Goal: Communication & Community: Connect with others

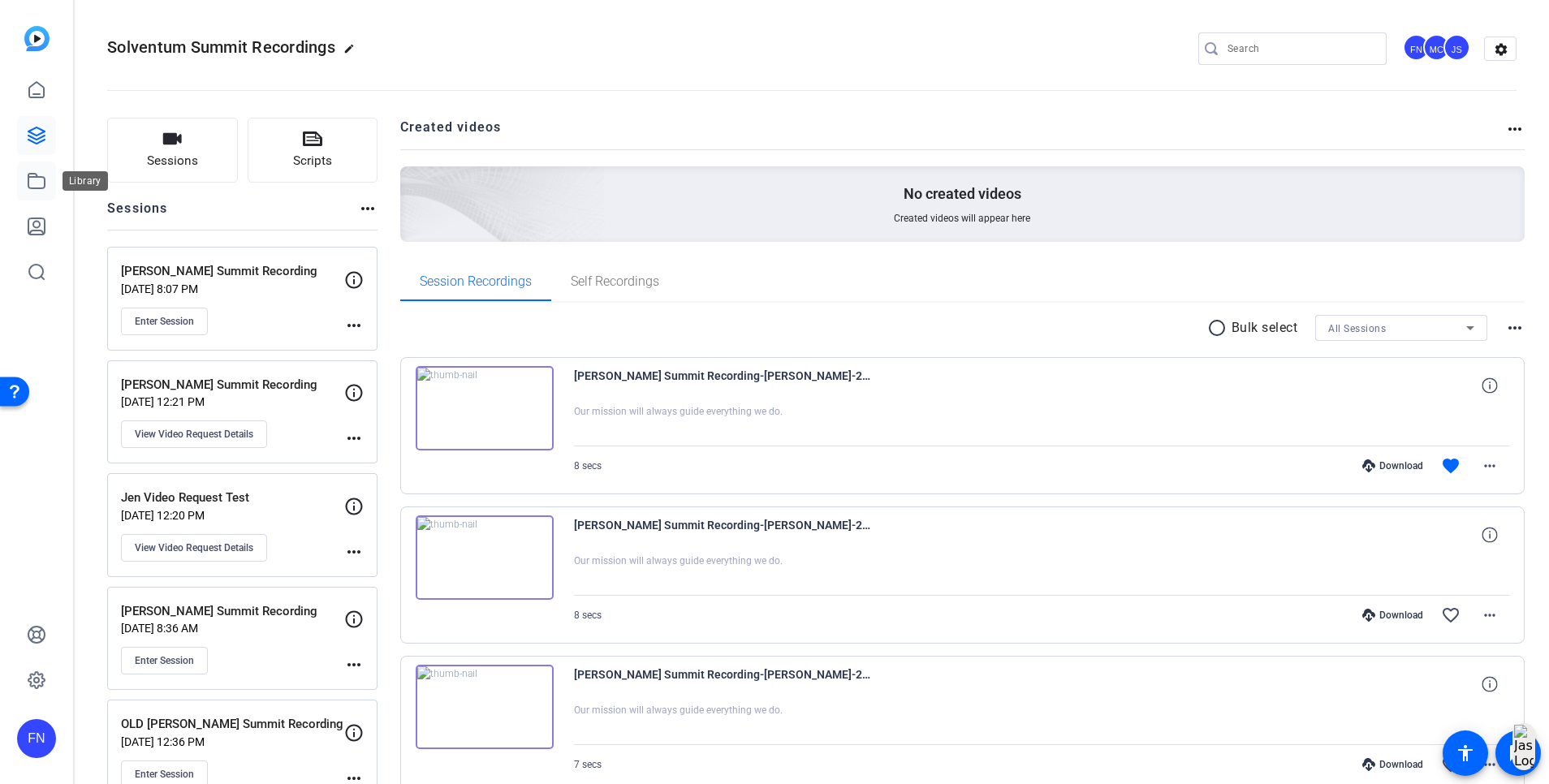
click at [32, 169] on link at bounding box center [37, 181] width 39 height 39
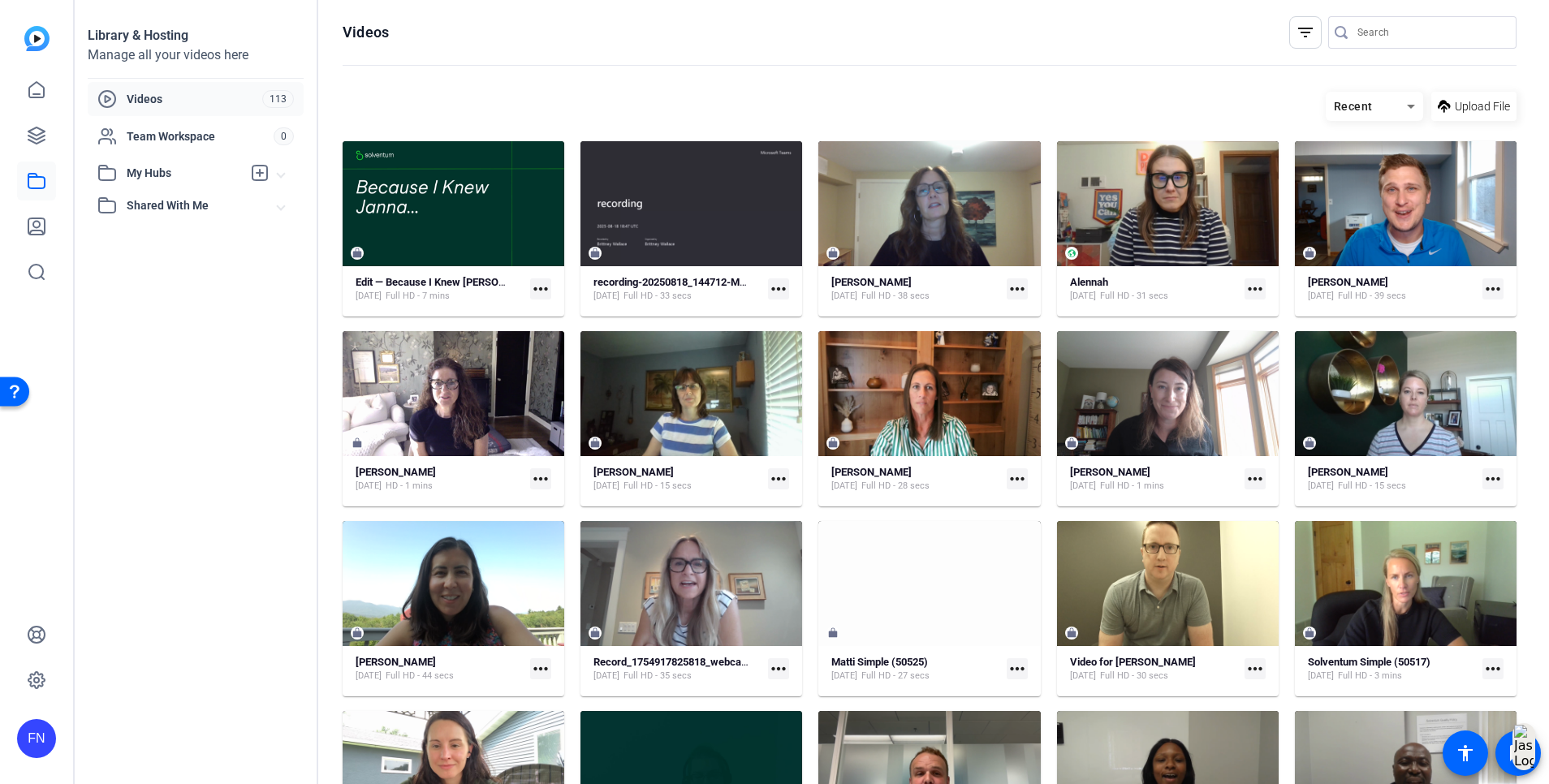
click at [539, 297] on mat-icon "more_horiz" at bounding box center [540, 289] width 21 height 21
click at [601, 380] on span "Manage Hubs" at bounding box center [572, 374] width 65 height 19
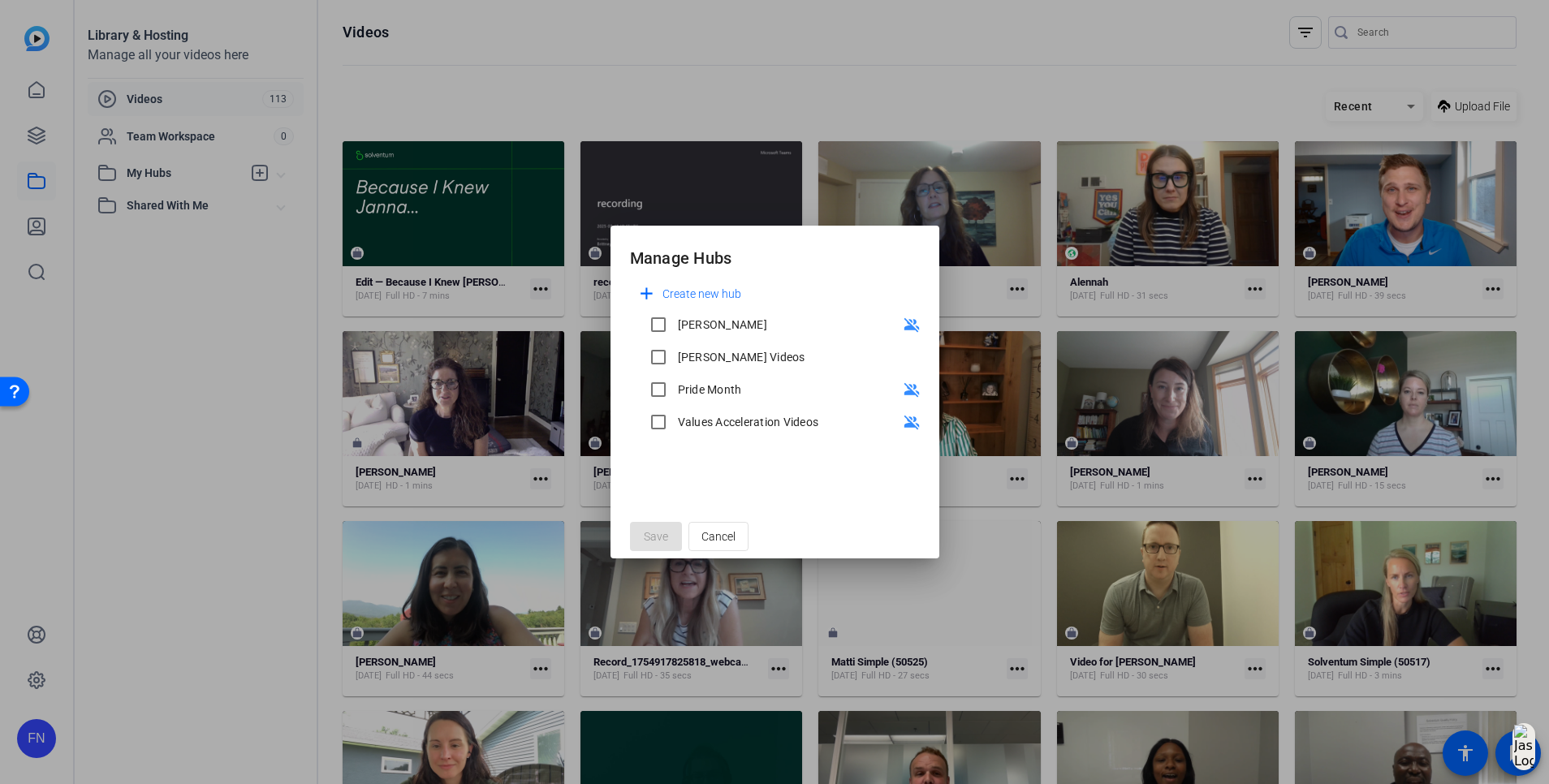
click at [243, 431] on div at bounding box center [774, 392] width 1549 height 784
click at [733, 538] on span "Cancel" at bounding box center [718, 536] width 34 height 31
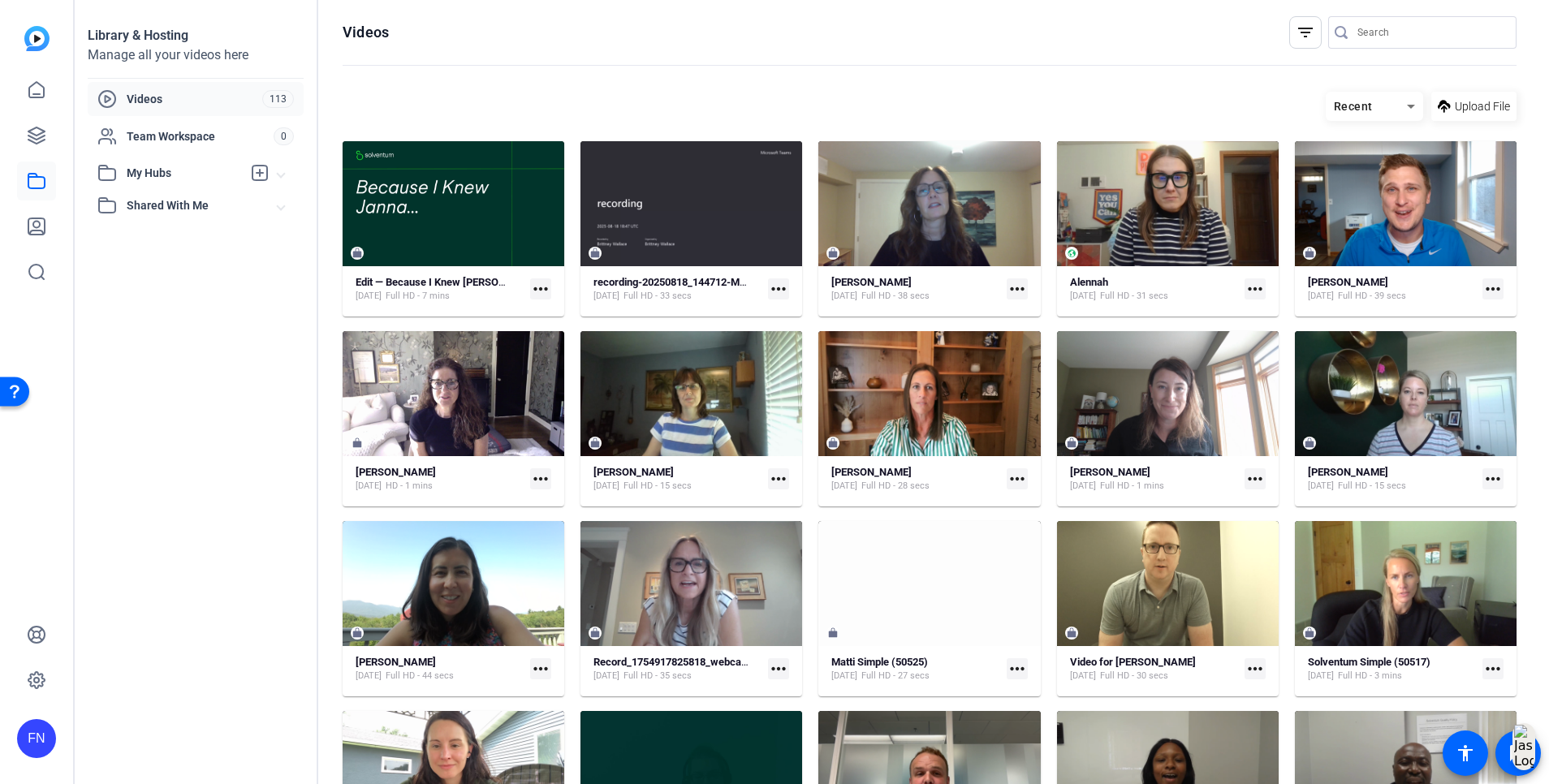
click at [1362, 95] on div "Recent" at bounding box center [1374, 106] width 97 height 29
drag, startPoint x: 538, startPoint y: 67, endPoint x: 487, endPoint y: 89, distance: 55.5
click at [538, 68] on div at bounding box center [774, 392] width 1549 height 784
click at [185, 102] on span "Videos" at bounding box center [194, 98] width 136 height 16
click at [1392, 27] on input "Search" at bounding box center [1431, 33] width 146 height 19
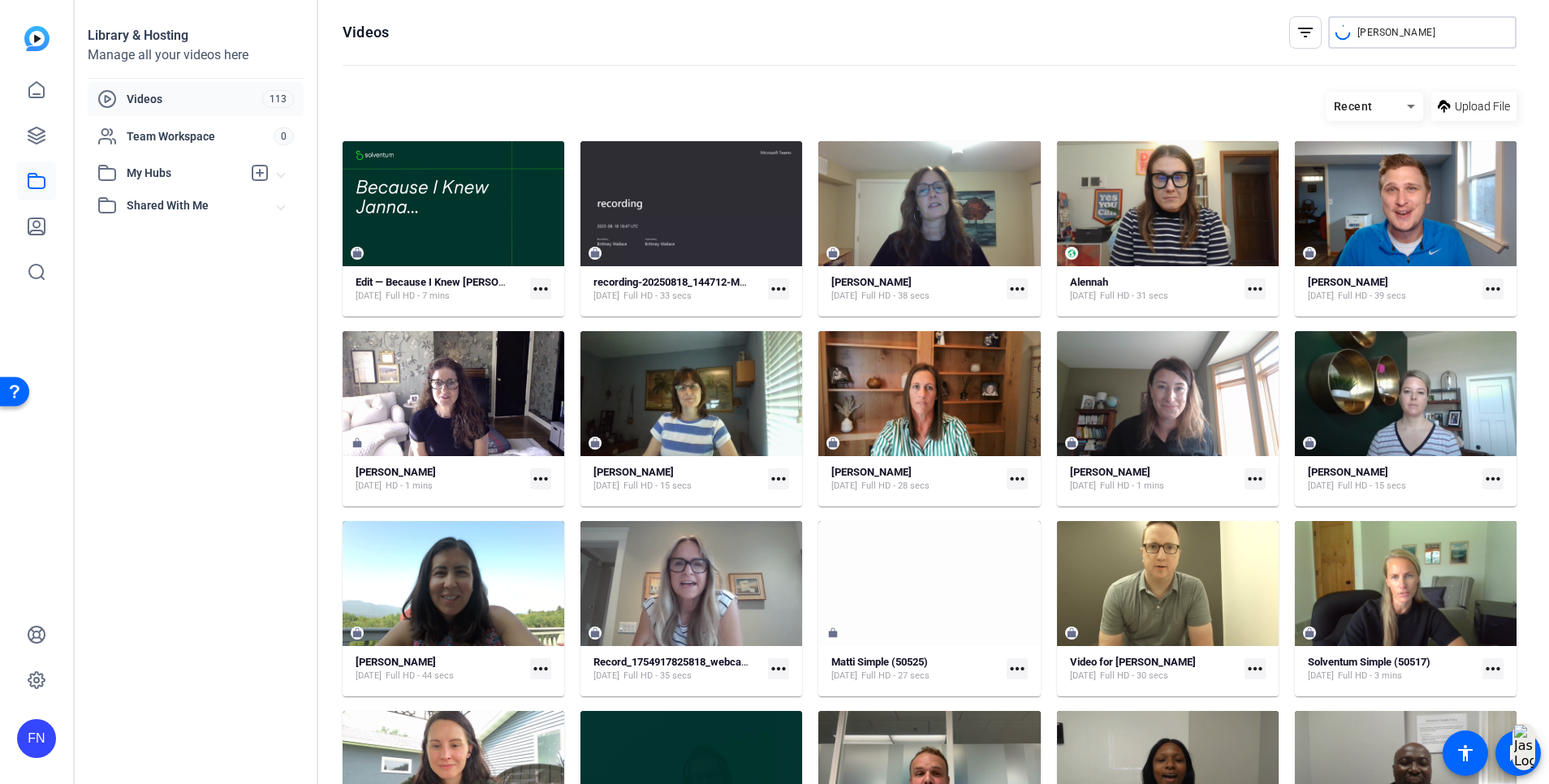
type input "Amy"
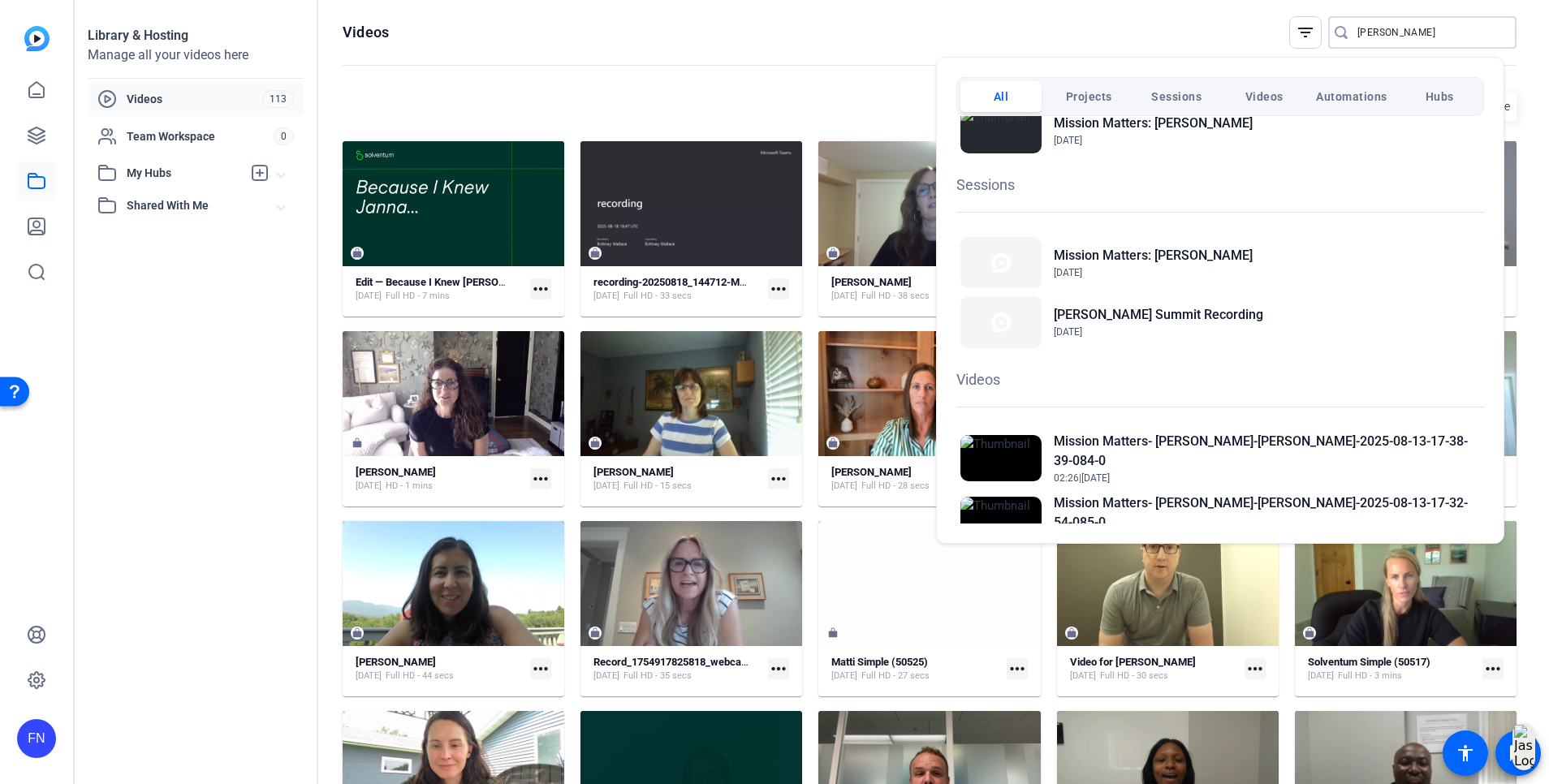
scroll to position [121, 0]
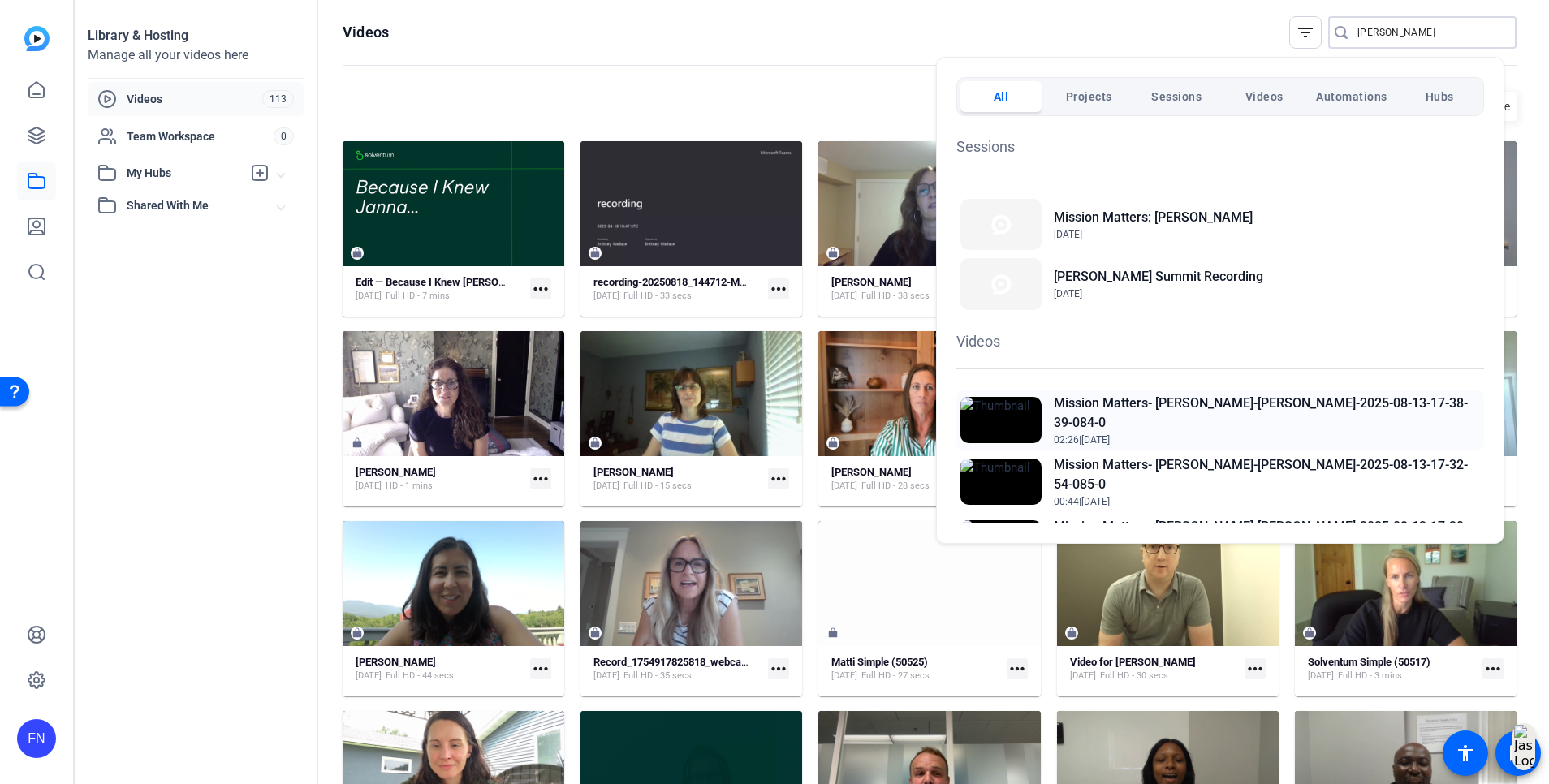
click at [1208, 404] on h2 "Mission Matters- [PERSON_NAME]-[PERSON_NAME]-2025-08-13-17-38-39-084-0" at bounding box center [1267, 413] width 426 height 39
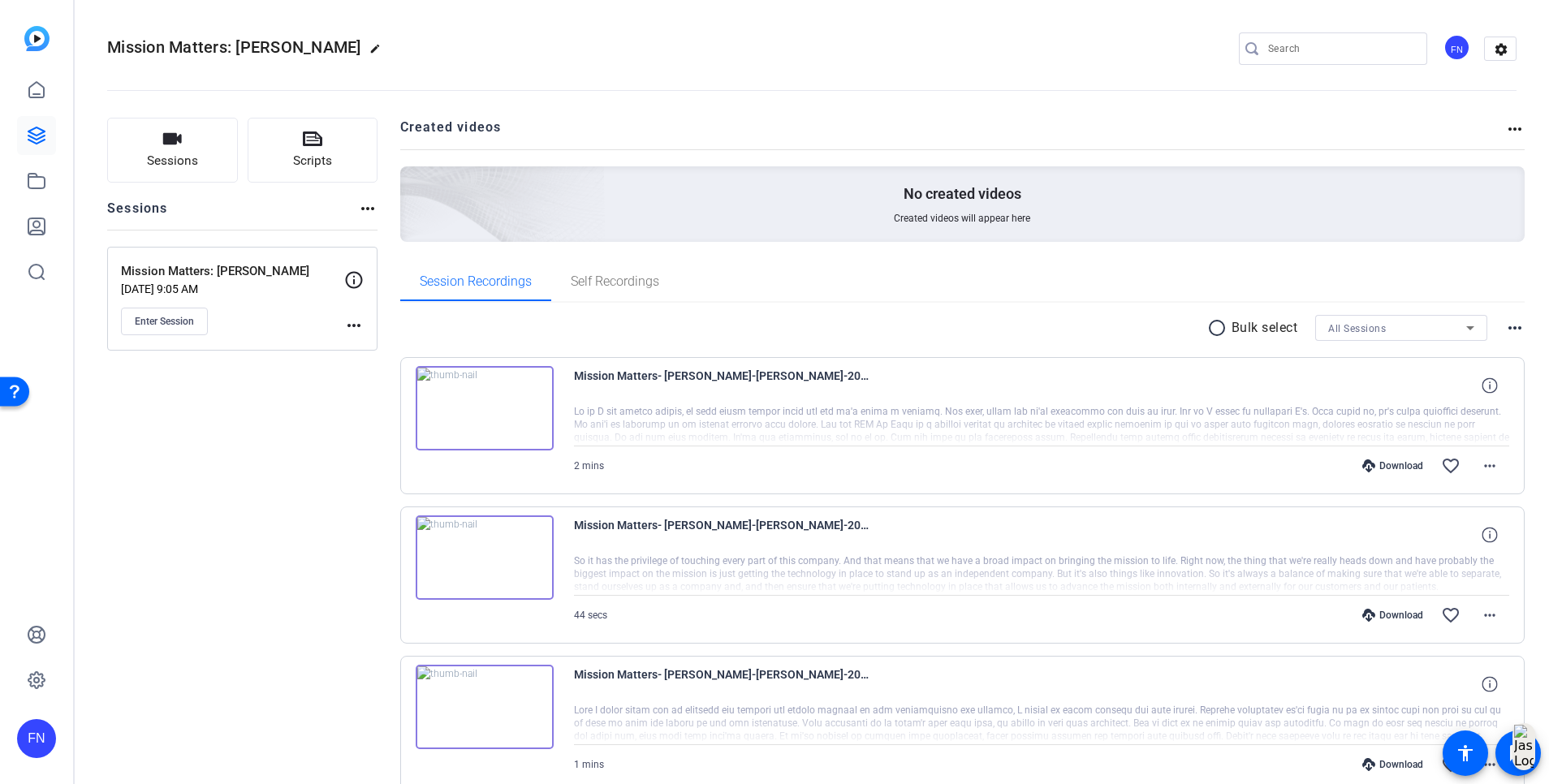
click at [1455, 60] on div "FN" at bounding box center [1457, 47] width 28 height 28
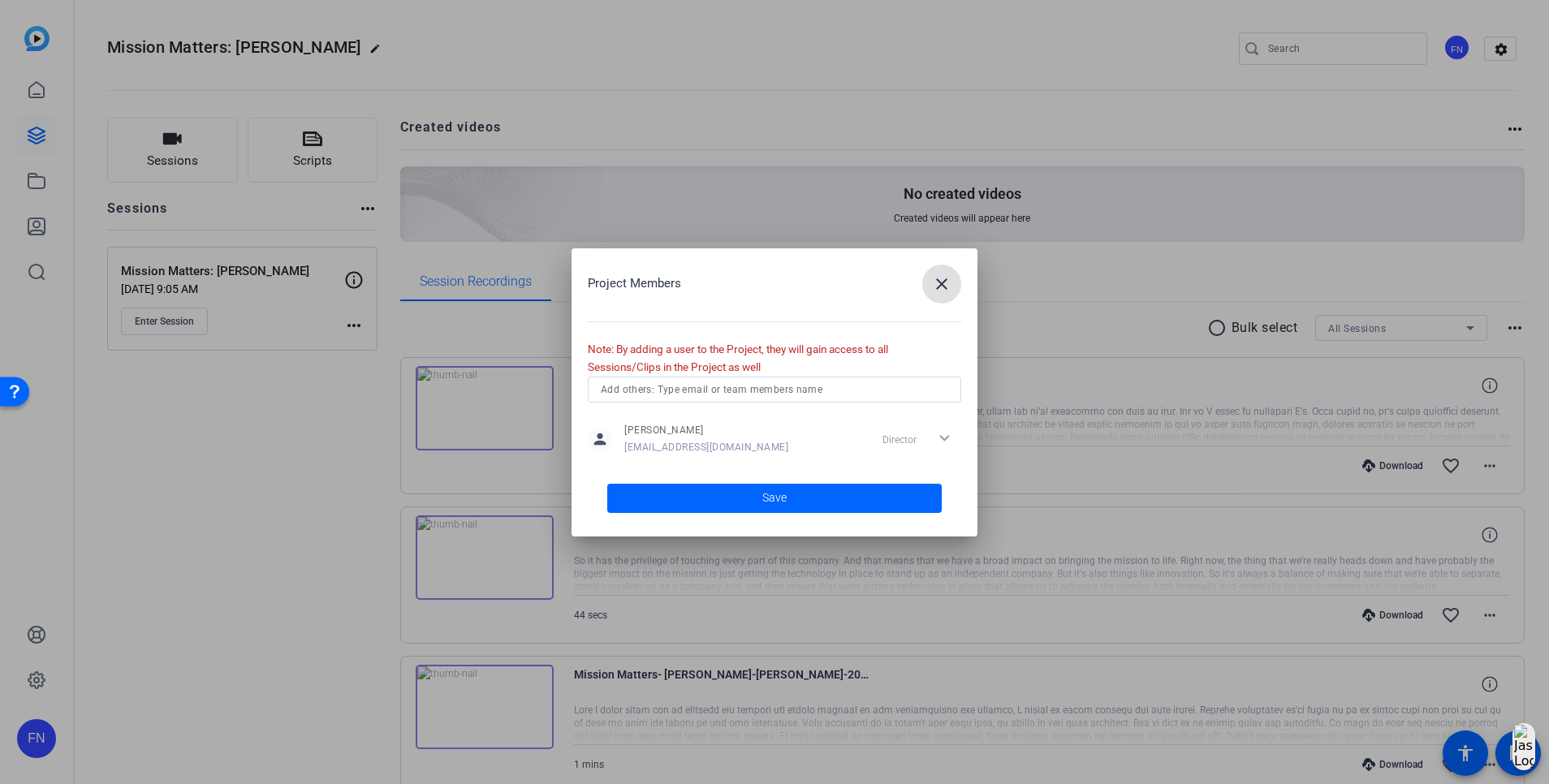
click at [711, 395] on input "text" at bounding box center [774, 389] width 348 height 19
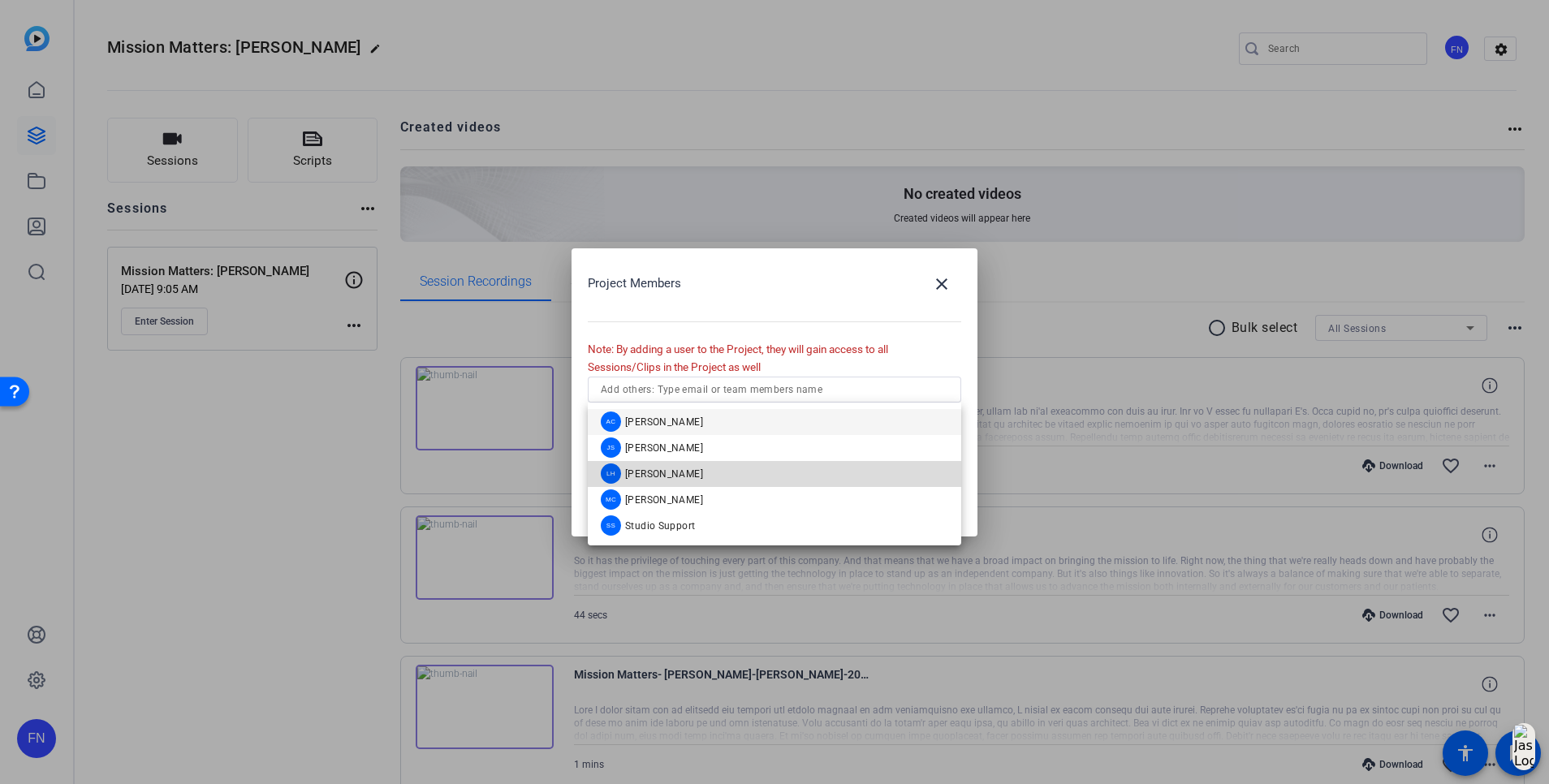
click at [690, 469] on span "[PERSON_NAME]" at bounding box center [664, 473] width 78 height 13
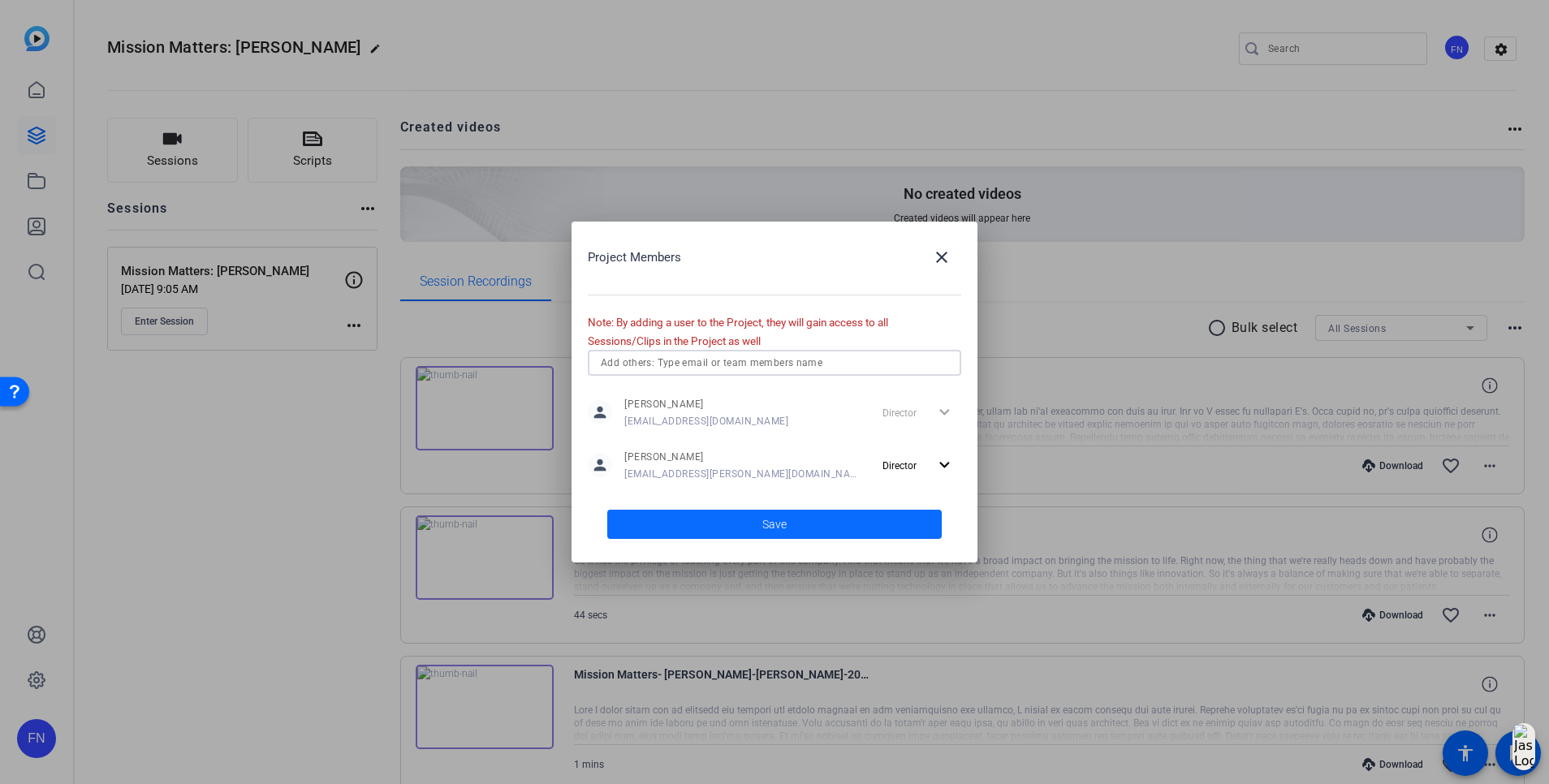
click at [894, 523] on span at bounding box center [774, 524] width 334 height 39
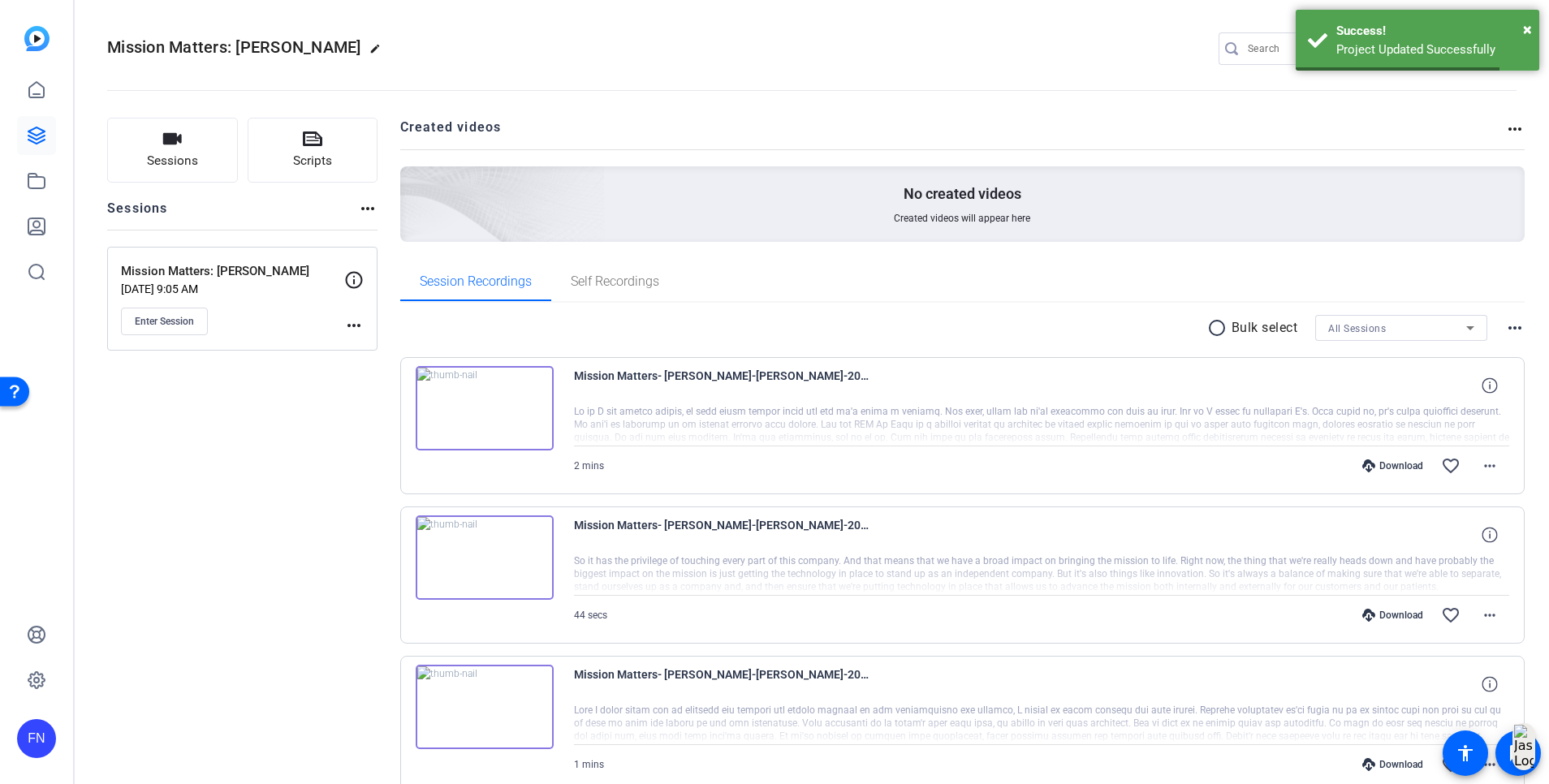
click at [359, 323] on mat-icon "more_horiz" at bounding box center [354, 326] width 19 height 19
click at [200, 452] on div at bounding box center [774, 392] width 1549 height 784
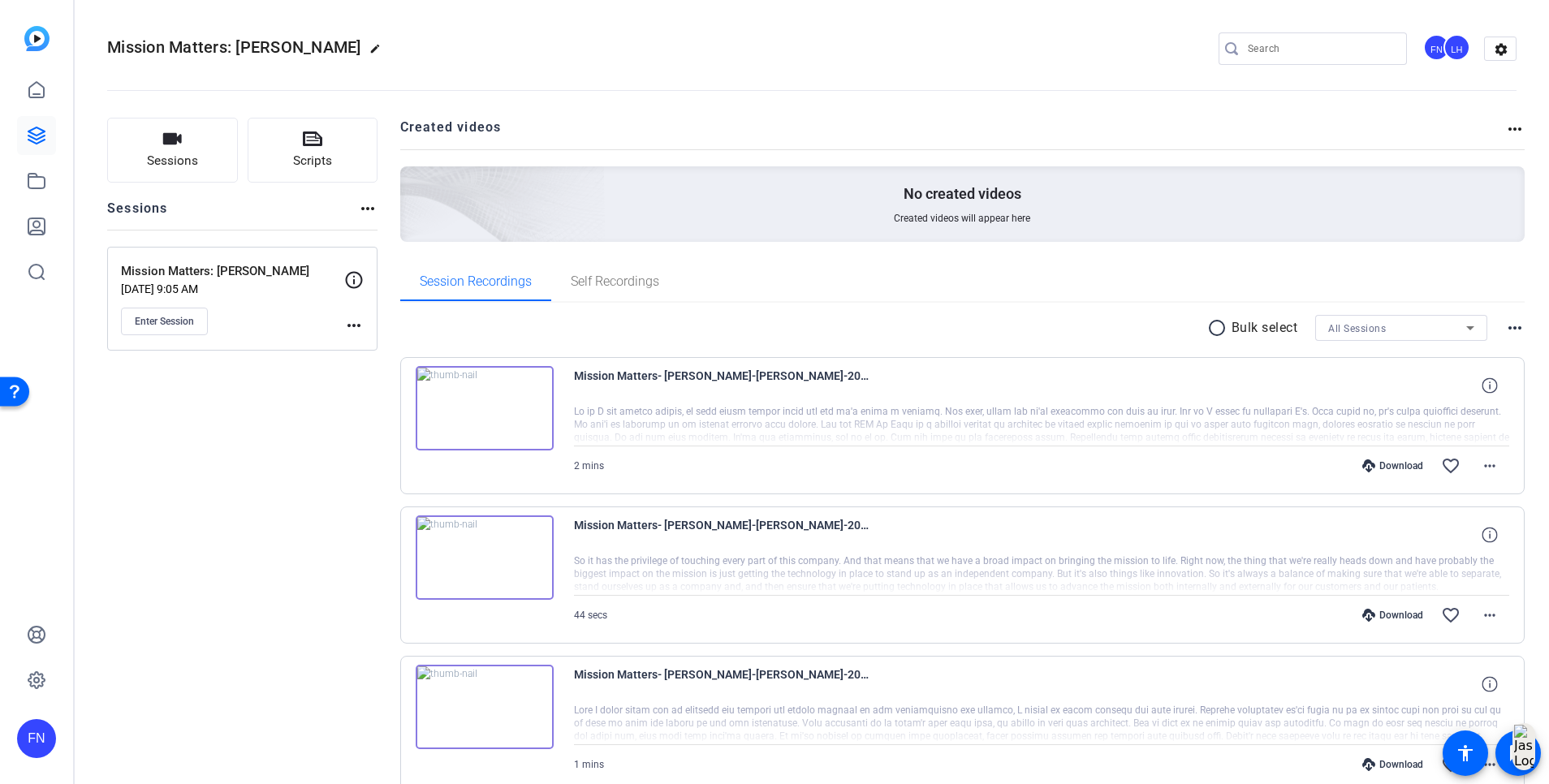
click at [363, 326] on mat-icon "more_horiz" at bounding box center [354, 326] width 19 height 19
click at [137, 505] on div at bounding box center [774, 392] width 1549 height 784
